Goal: Understand process/instructions: Learn how to perform a task or action

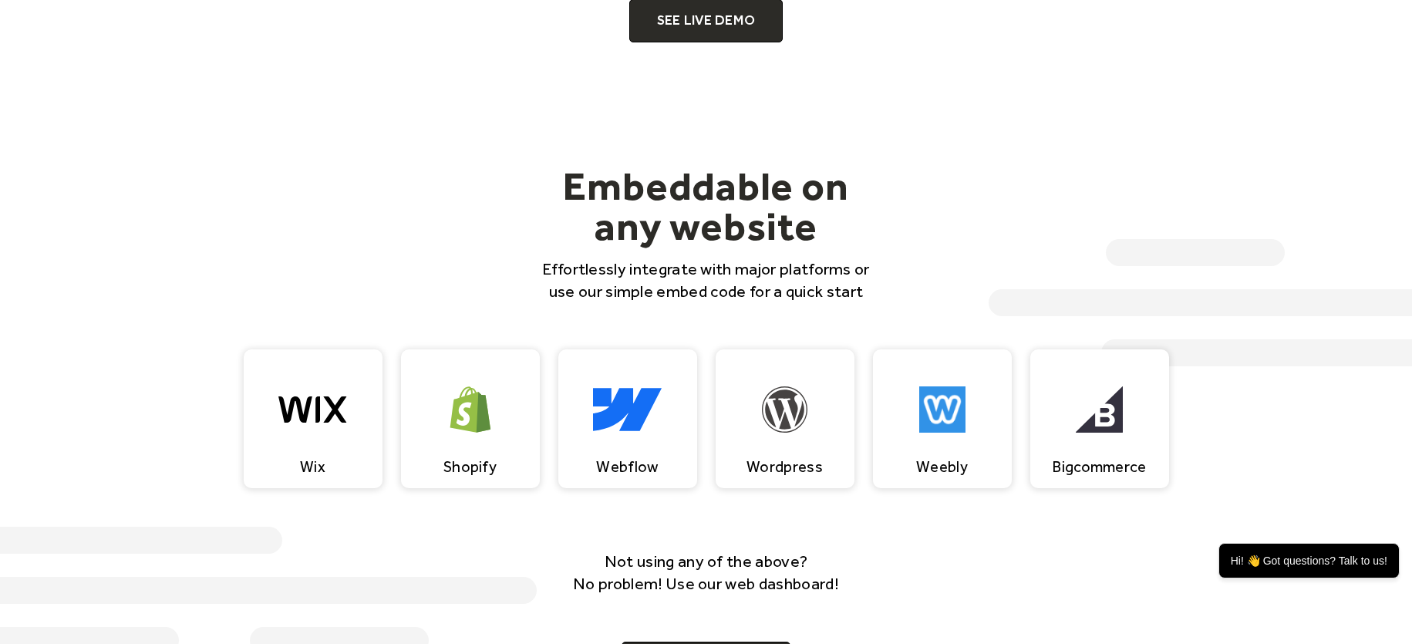
scroll to position [1156, 0]
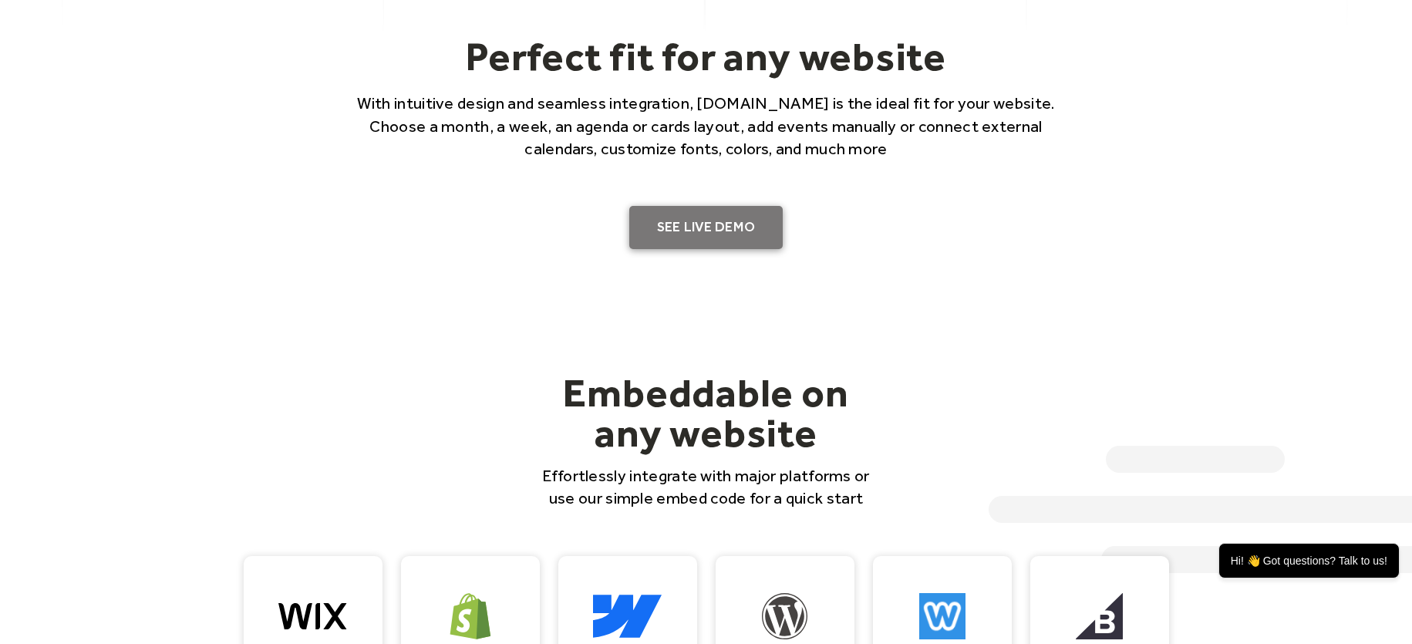
click at [705, 225] on link "SEE LIVE DEMO" at bounding box center [706, 227] width 154 height 43
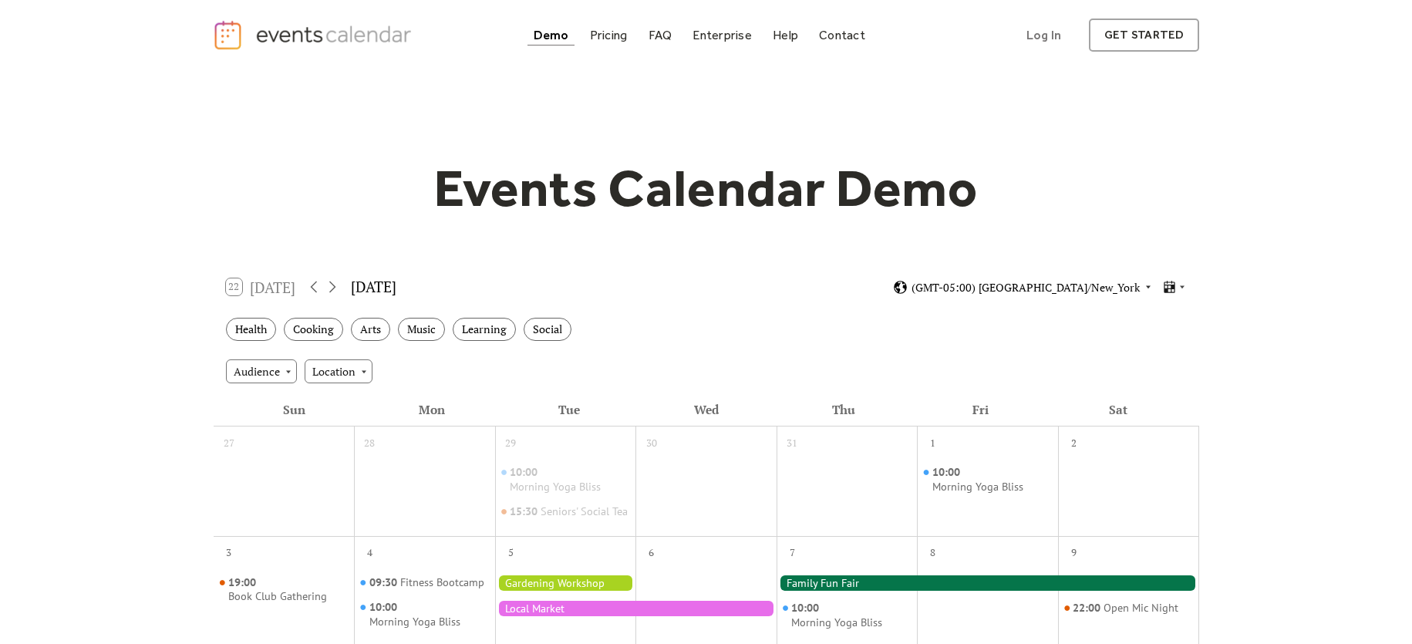
click at [1041, 282] on span "(GMT-05:00) [GEOGRAPHIC_DATA]/New_York" at bounding box center [1025, 287] width 228 height 11
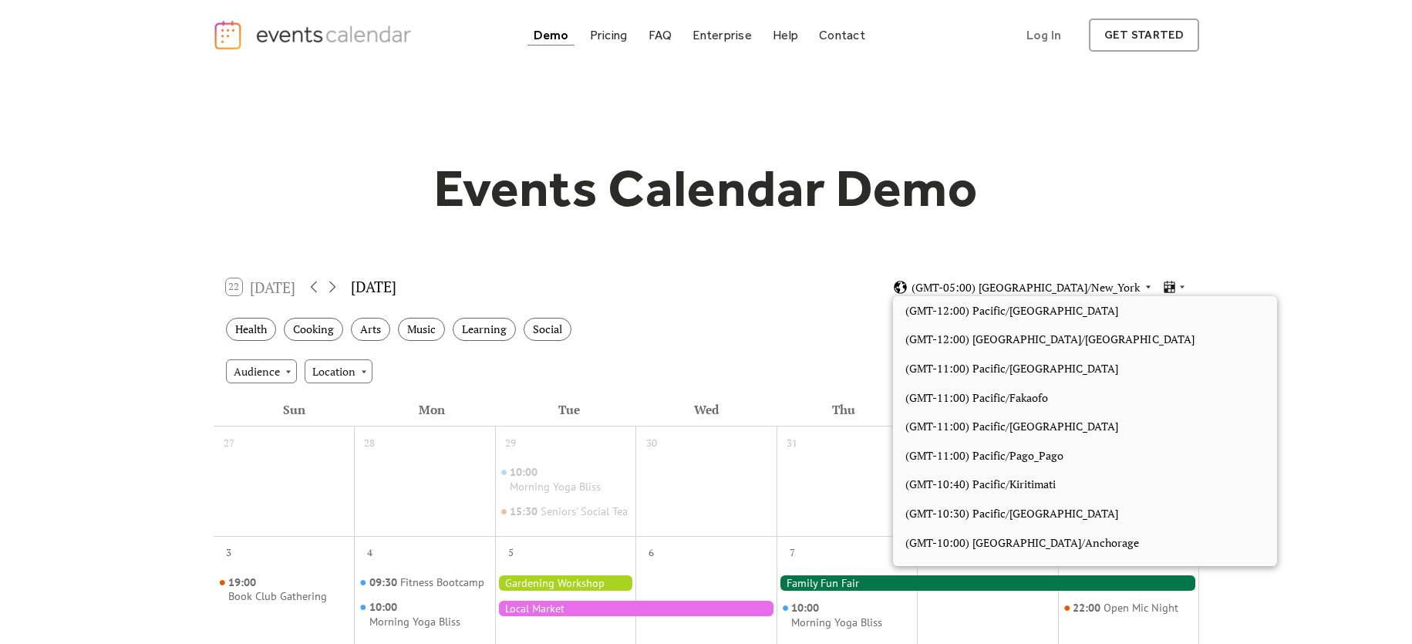
scroll to position [1304, 0]
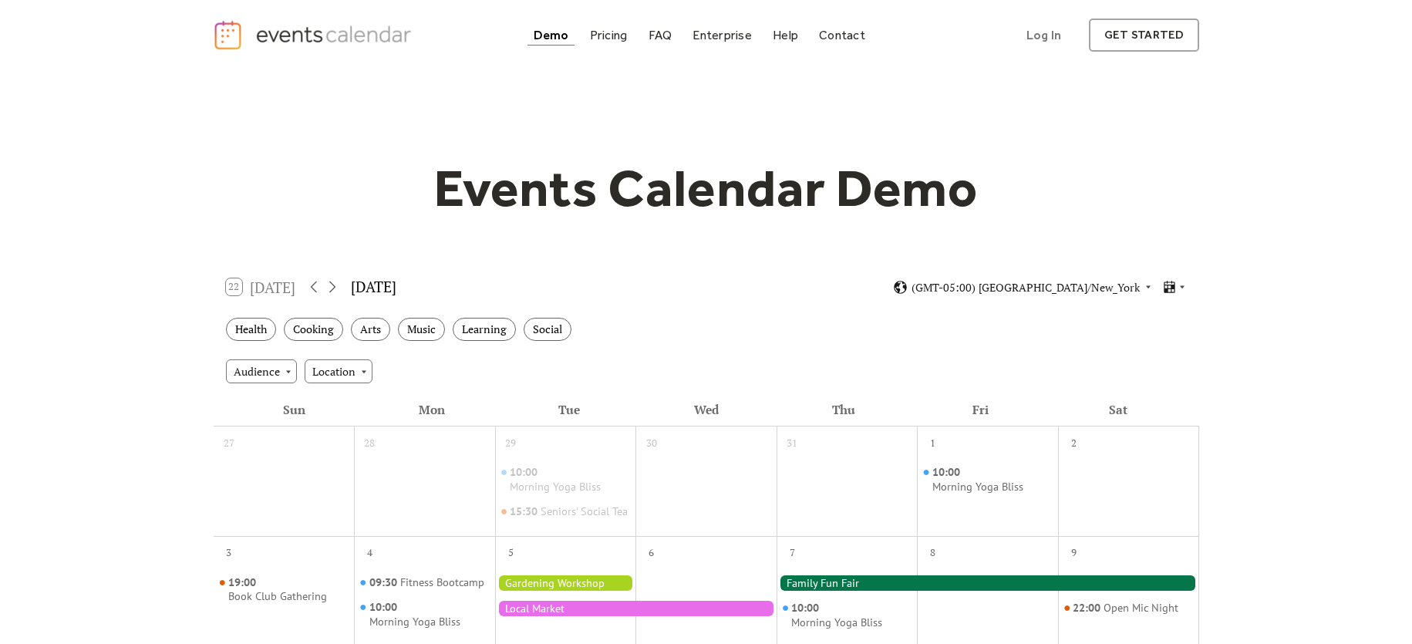
click at [813, 267] on div "22 [DATE] [DATE] (GMT-05:00) [GEOGRAPHIC_DATA]/New_York" at bounding box center [706, 287] width 985 height 41
click at [382, 285] on div "[DATE]" at bounding box center [373, 287] width 45 height 22
click at [502, 330] on div "Learning" at bounding box center [484, 330] width 63 height 24
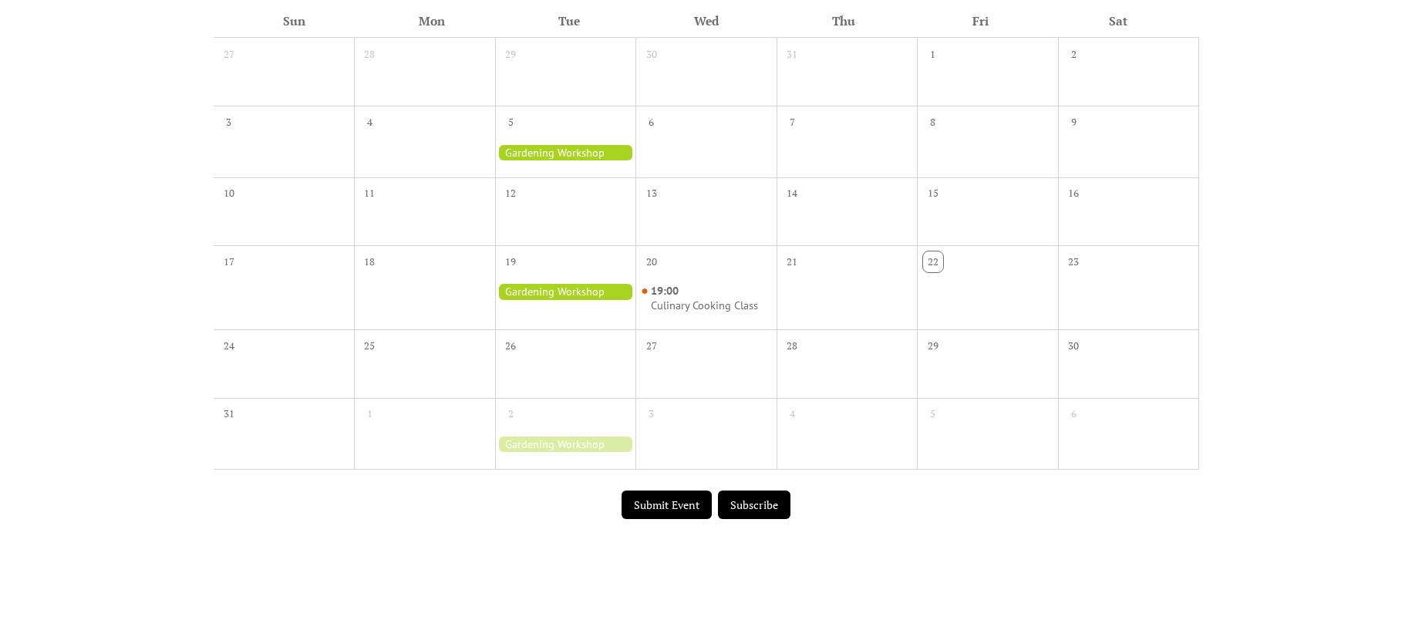
scroll to position [385, 0]
